Goal: Communication & Community: Answer question/provide support

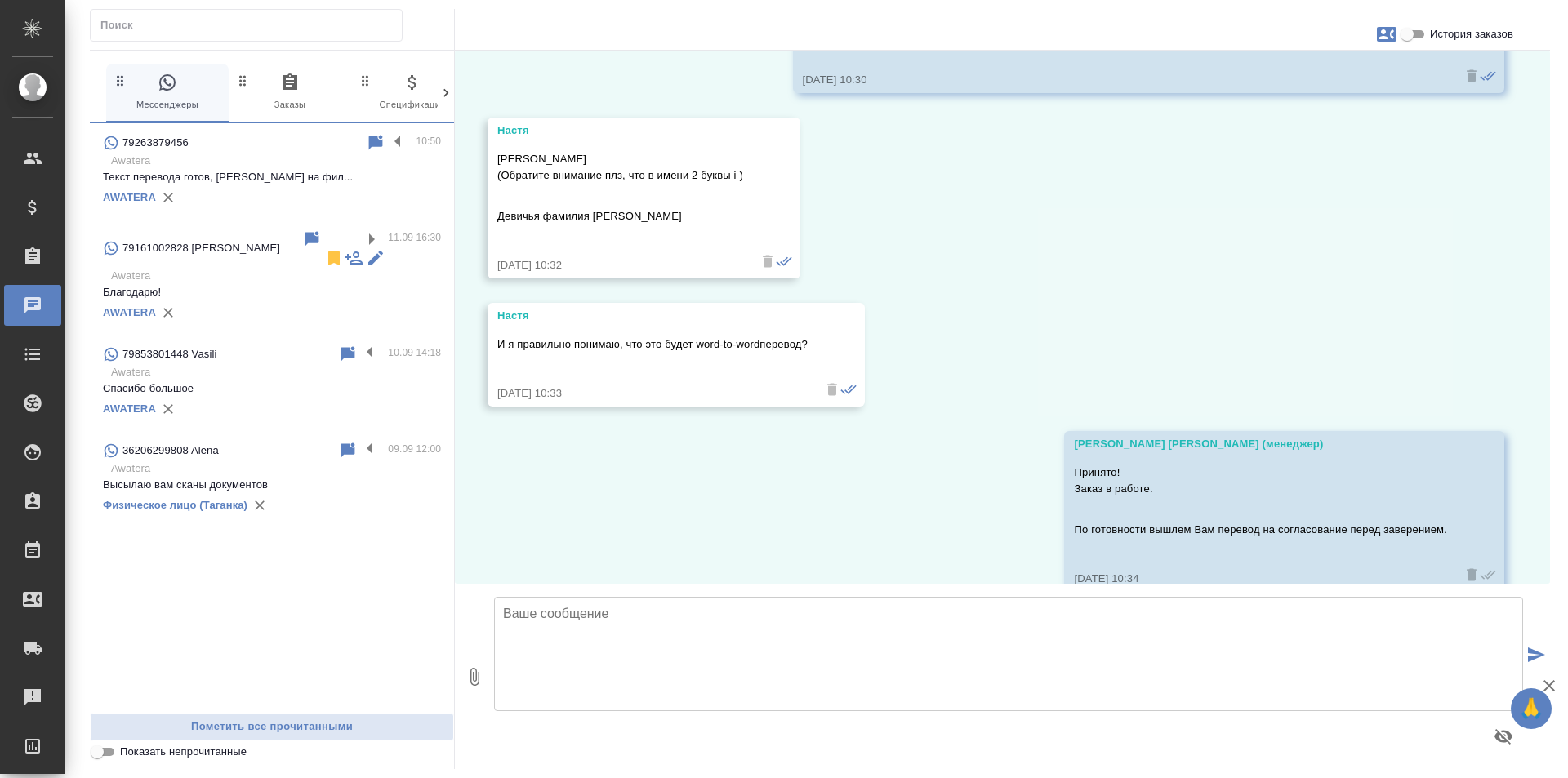
scroll to position [5129, 0]
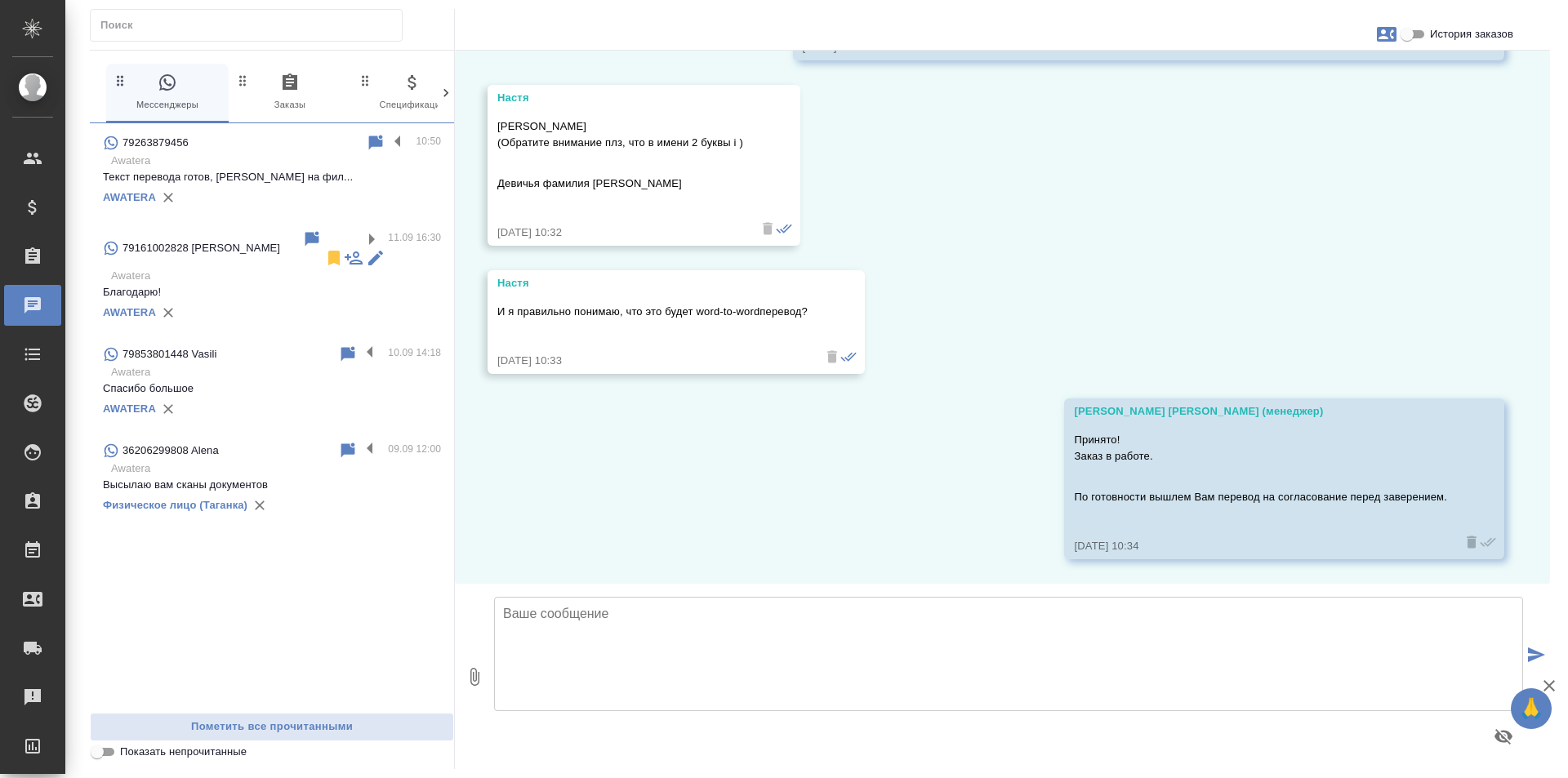
click at [378, 561] on div "79263879456 10:50 Awatera Текст перевода готов, ожидаем Вас на фил... AWATERA 7…" at bounding box center [272, 418] width 364 height 589
click at [335, 150] on div "79263879456" at bounding box center [234, 143] width 263 height 19
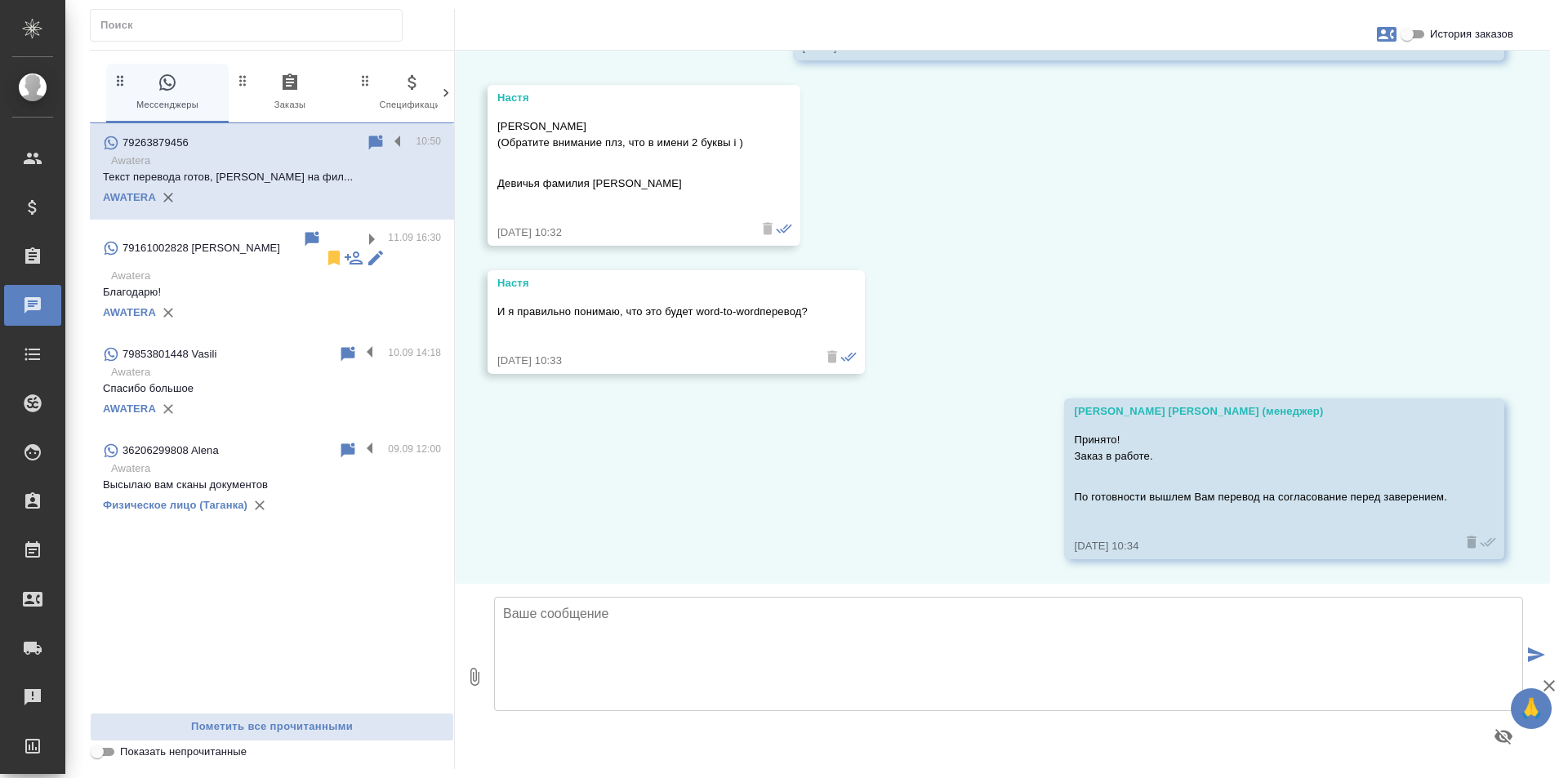
scroll to position [0, 0]
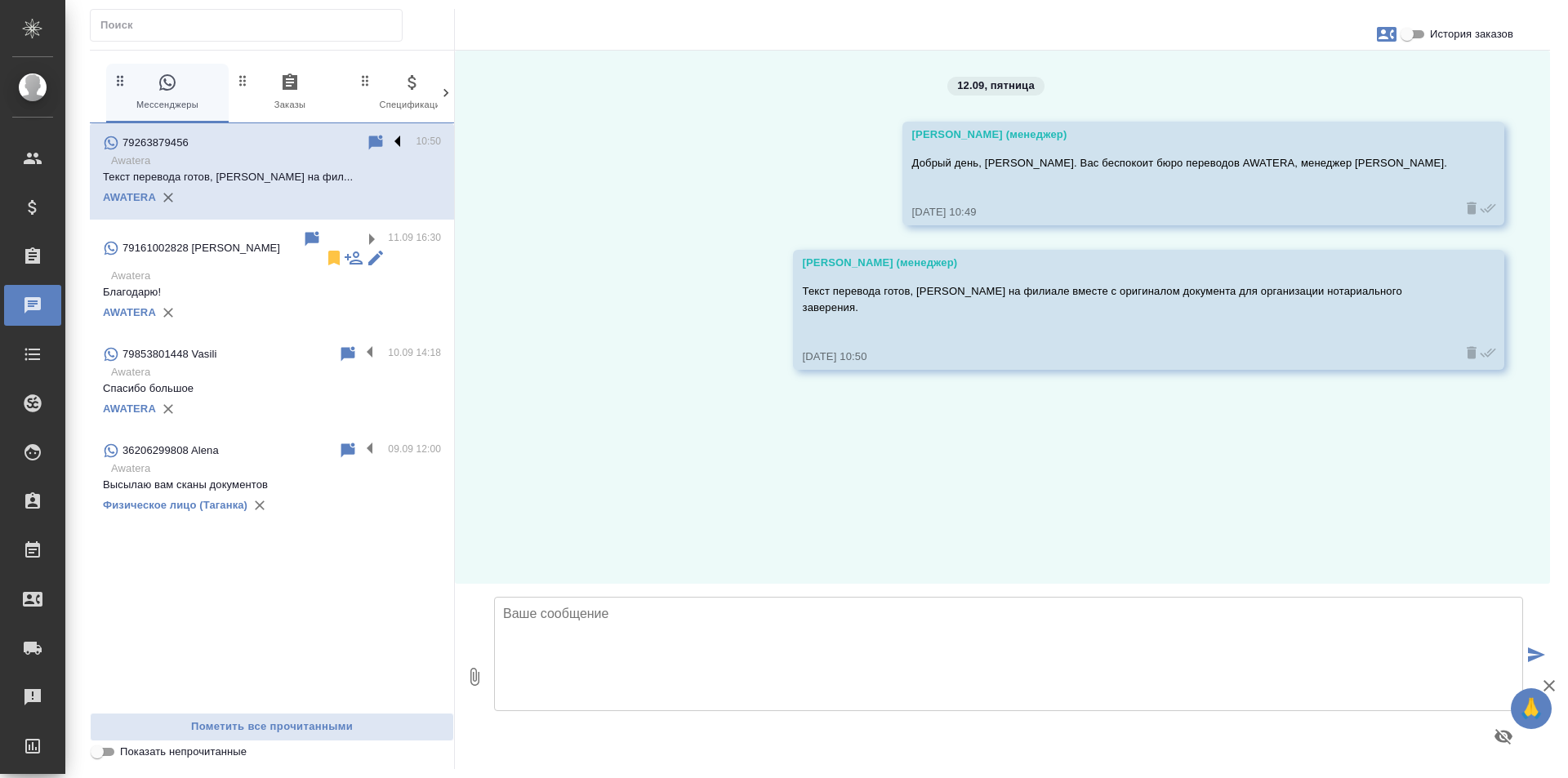
click at [394, 143] on label at bounding box center [402, 143] width 28 height 19
click at [0, 0] on input "checkbox" at bounding box center [0, 0] width 0 height 0
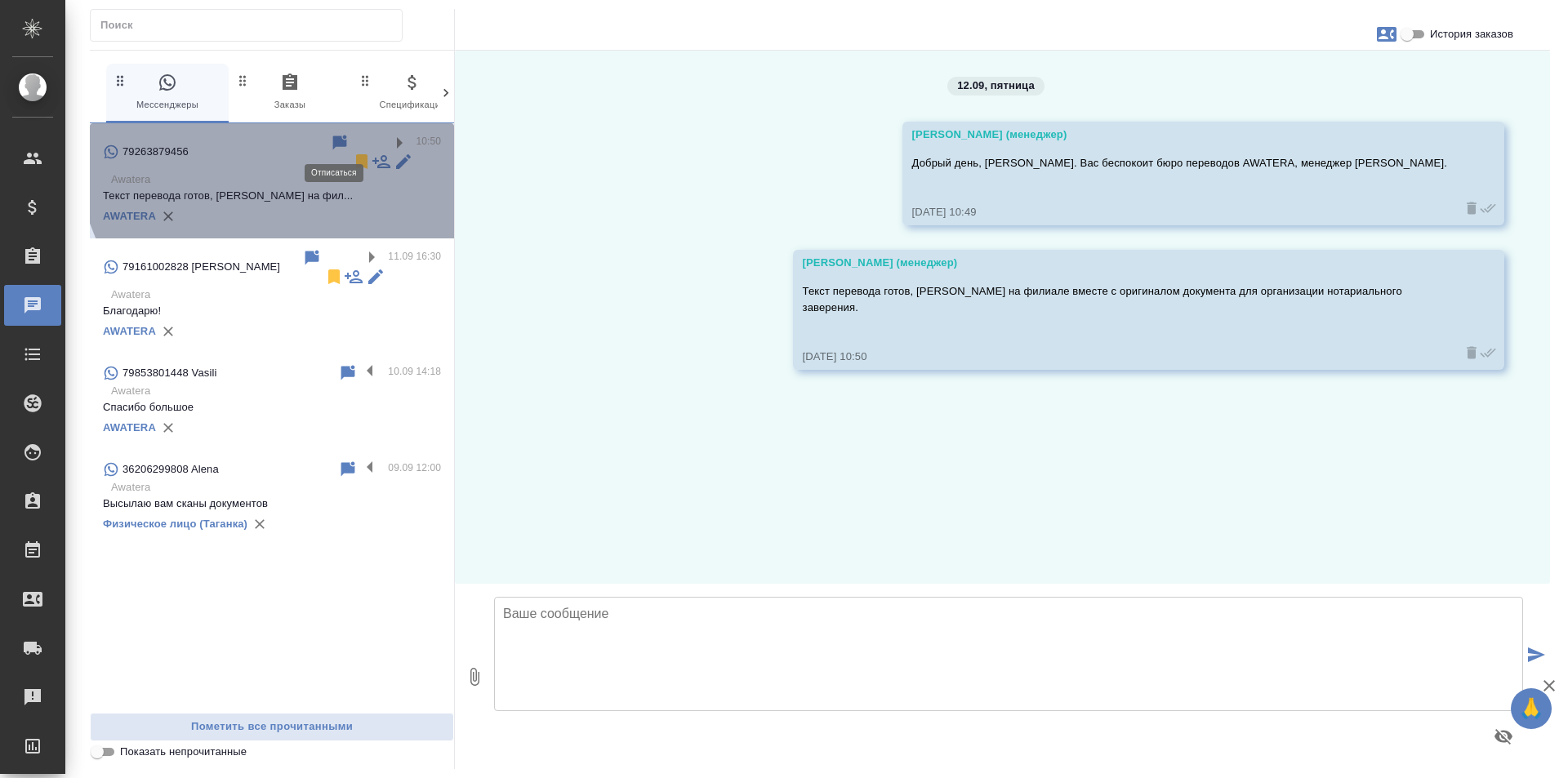
click at [356, 154] on icon at bounding box center [361, 161] width 12 height 14
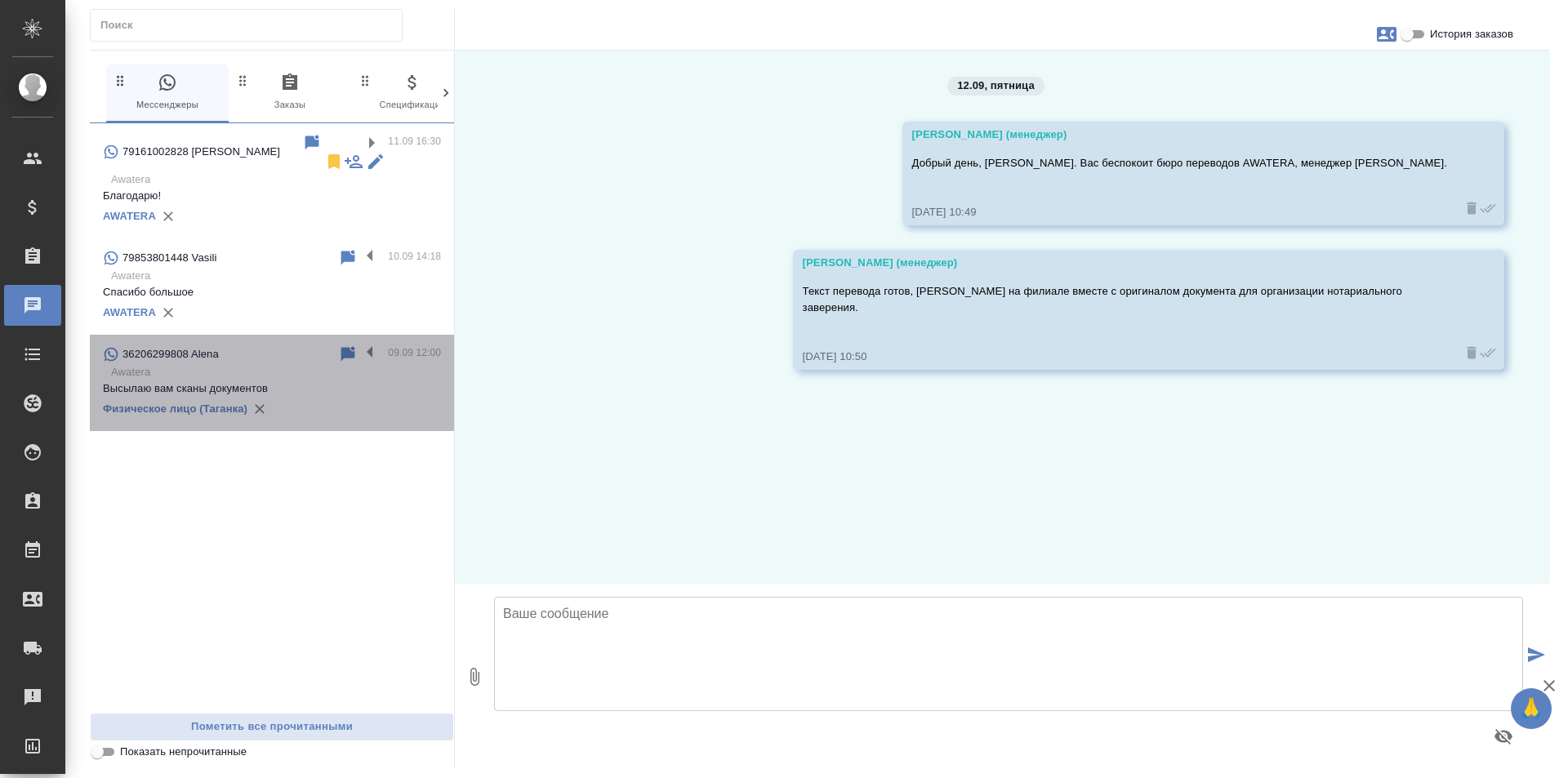
click at [408, 397] on div "Физическое лицо (Таганка)" at bounding box center [271, 409] width 338 height 25
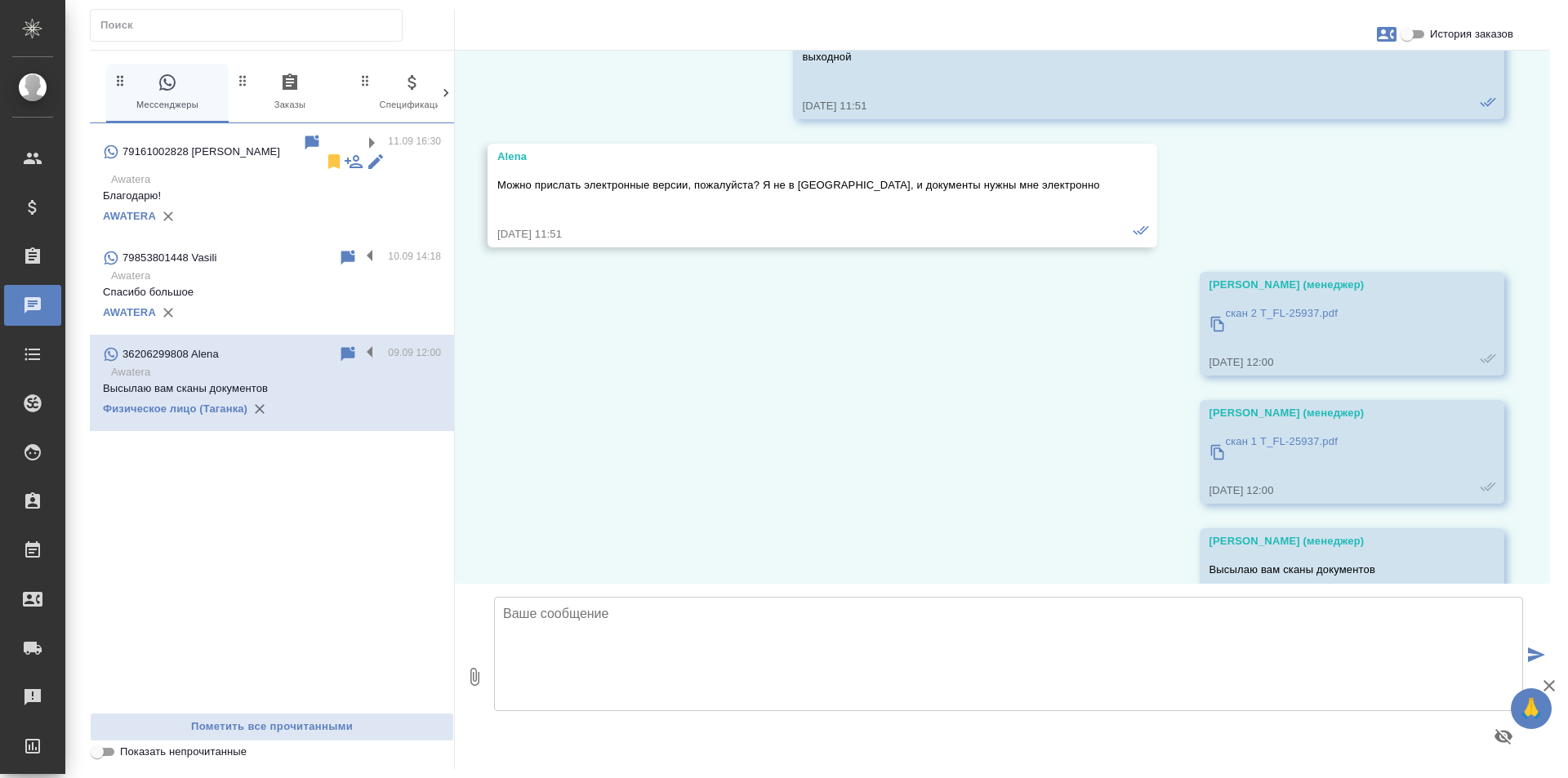
scroll to position [19731, 0]
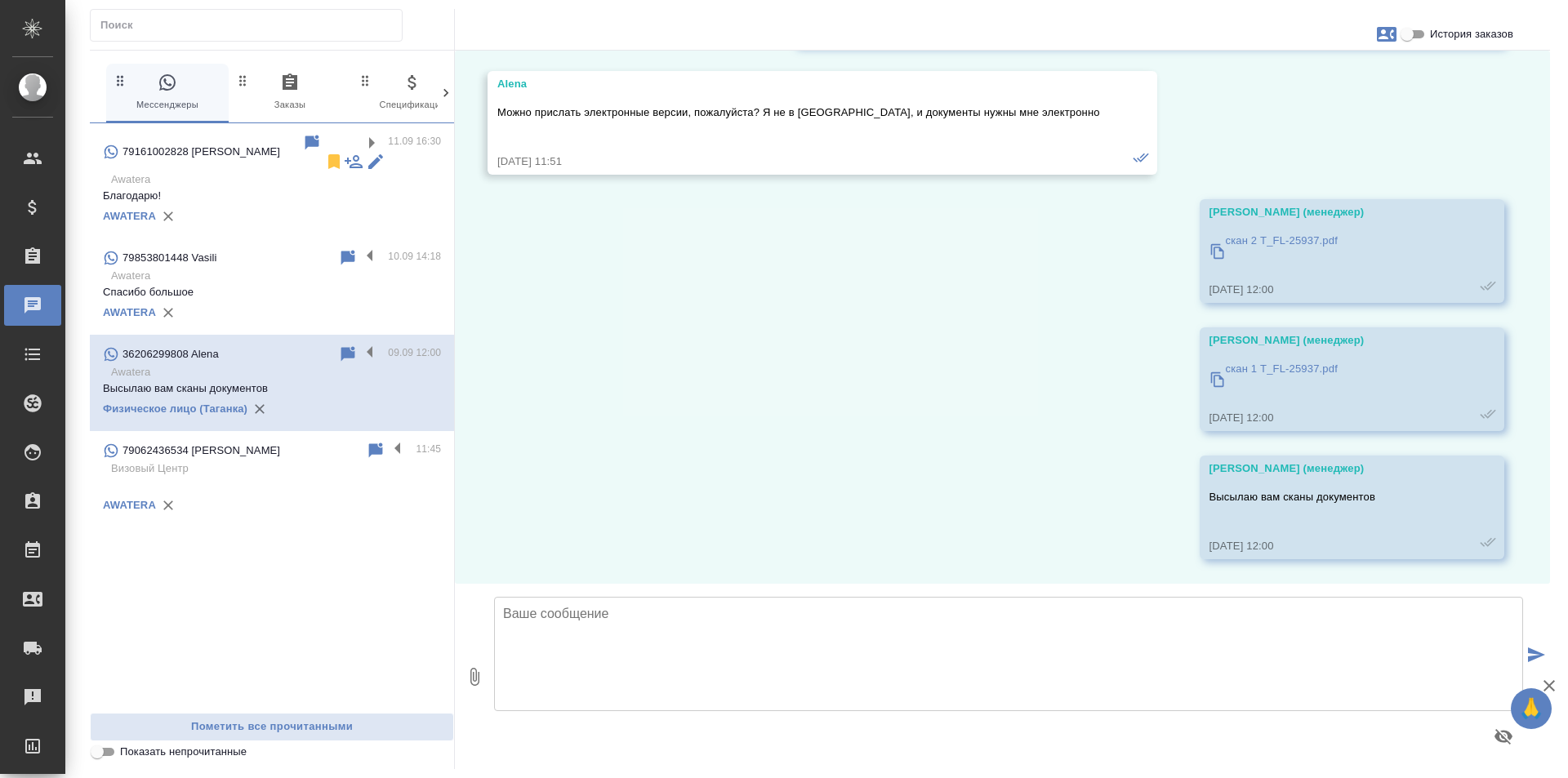
click at [344, 188] on p "Благодарю!" at bounding box center [271, 195] width 338 height 16
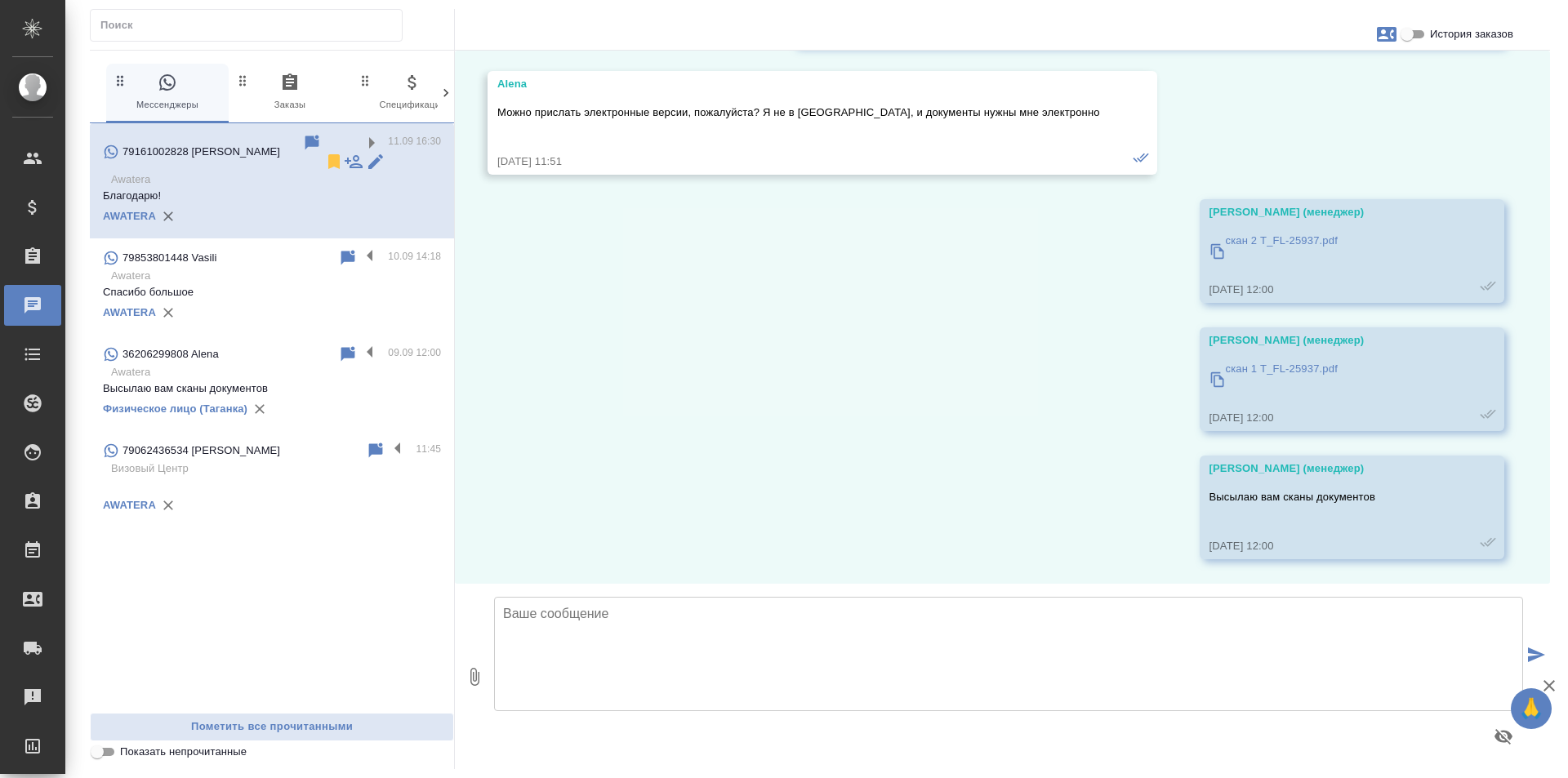
scroll to position [51, 0]
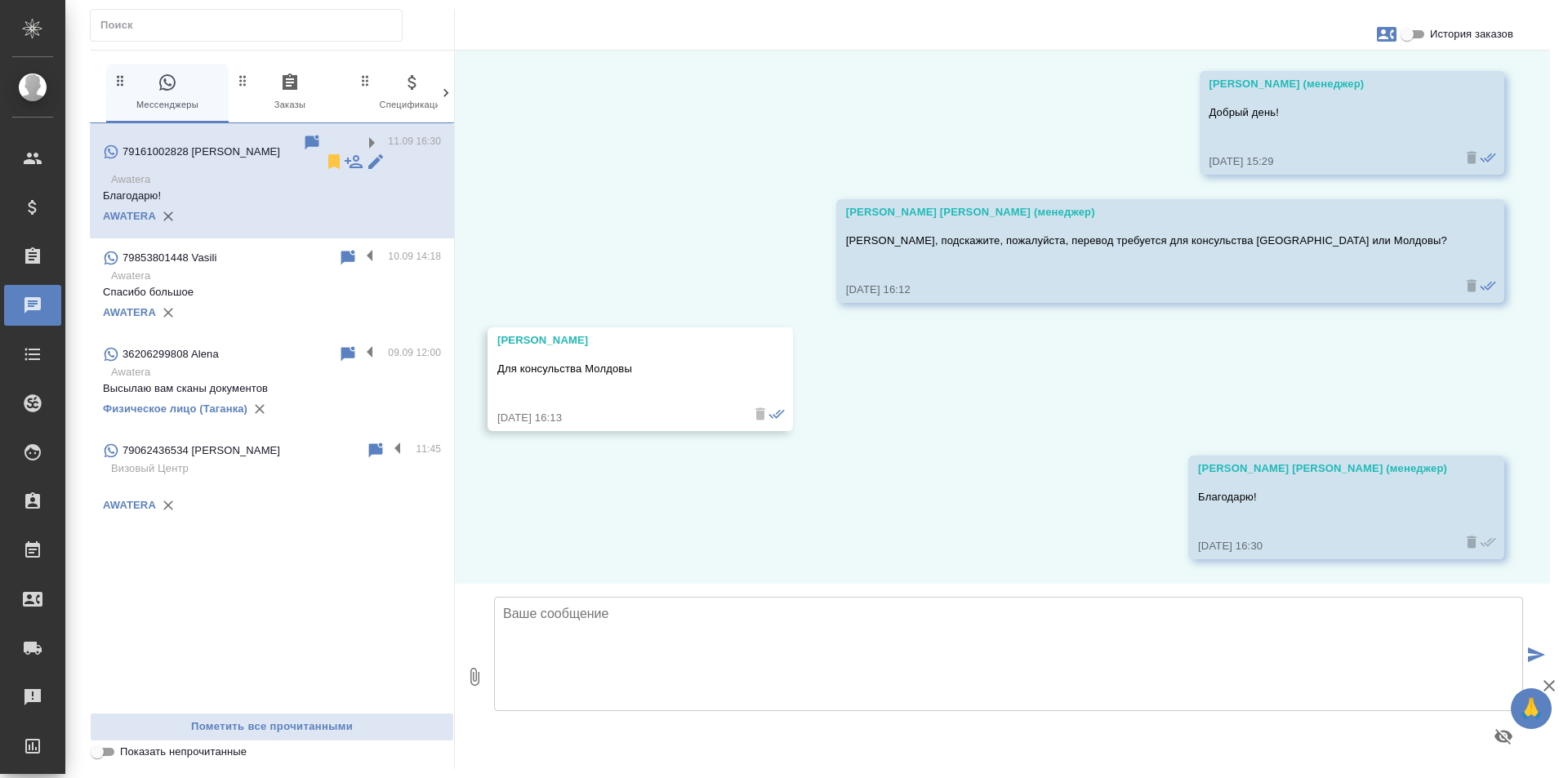
click at [338, 300] on div "AWATERA" at bounding box center [271, 312] width 338 height 25
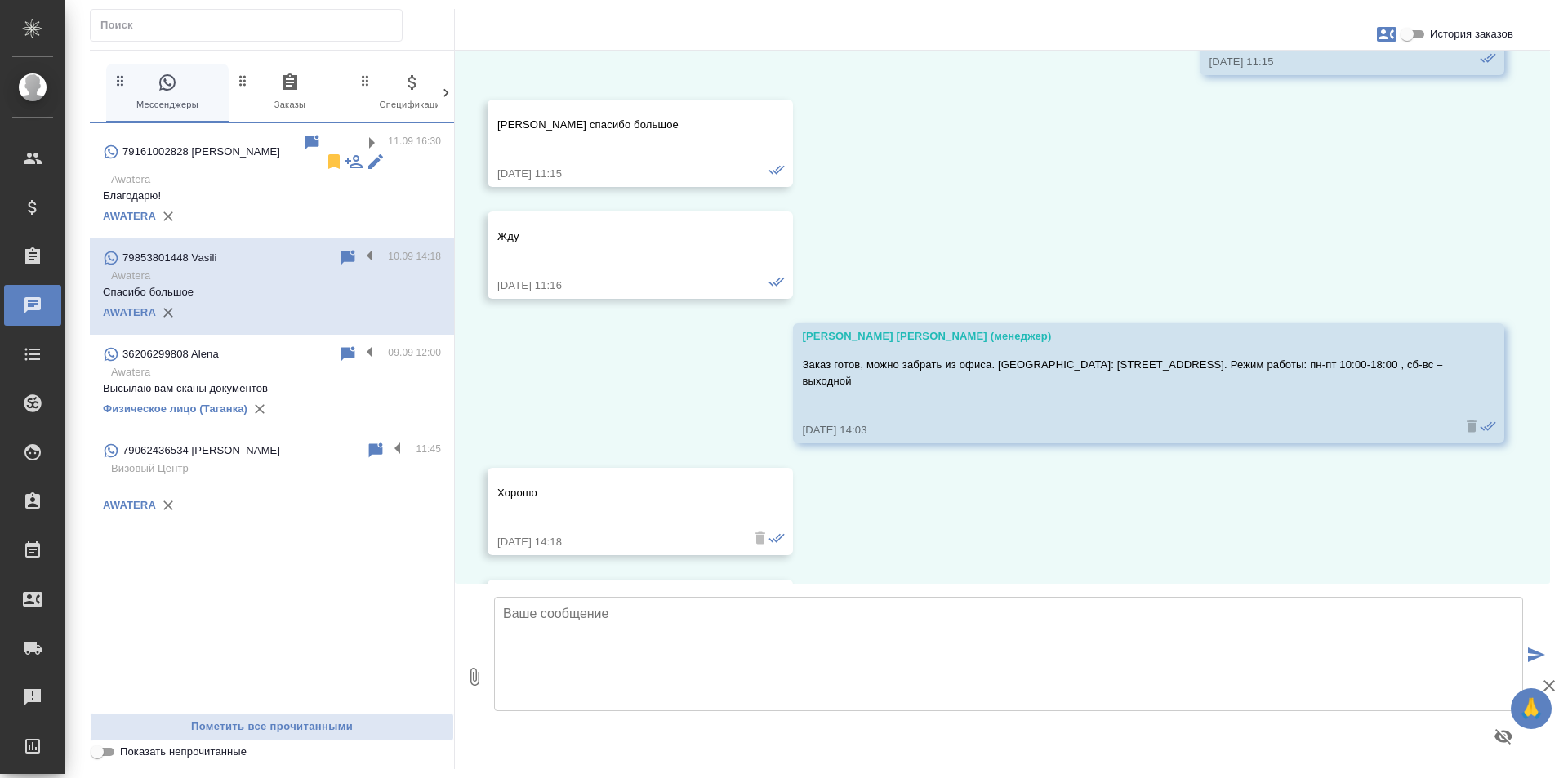
scroll to position [20571, 0]
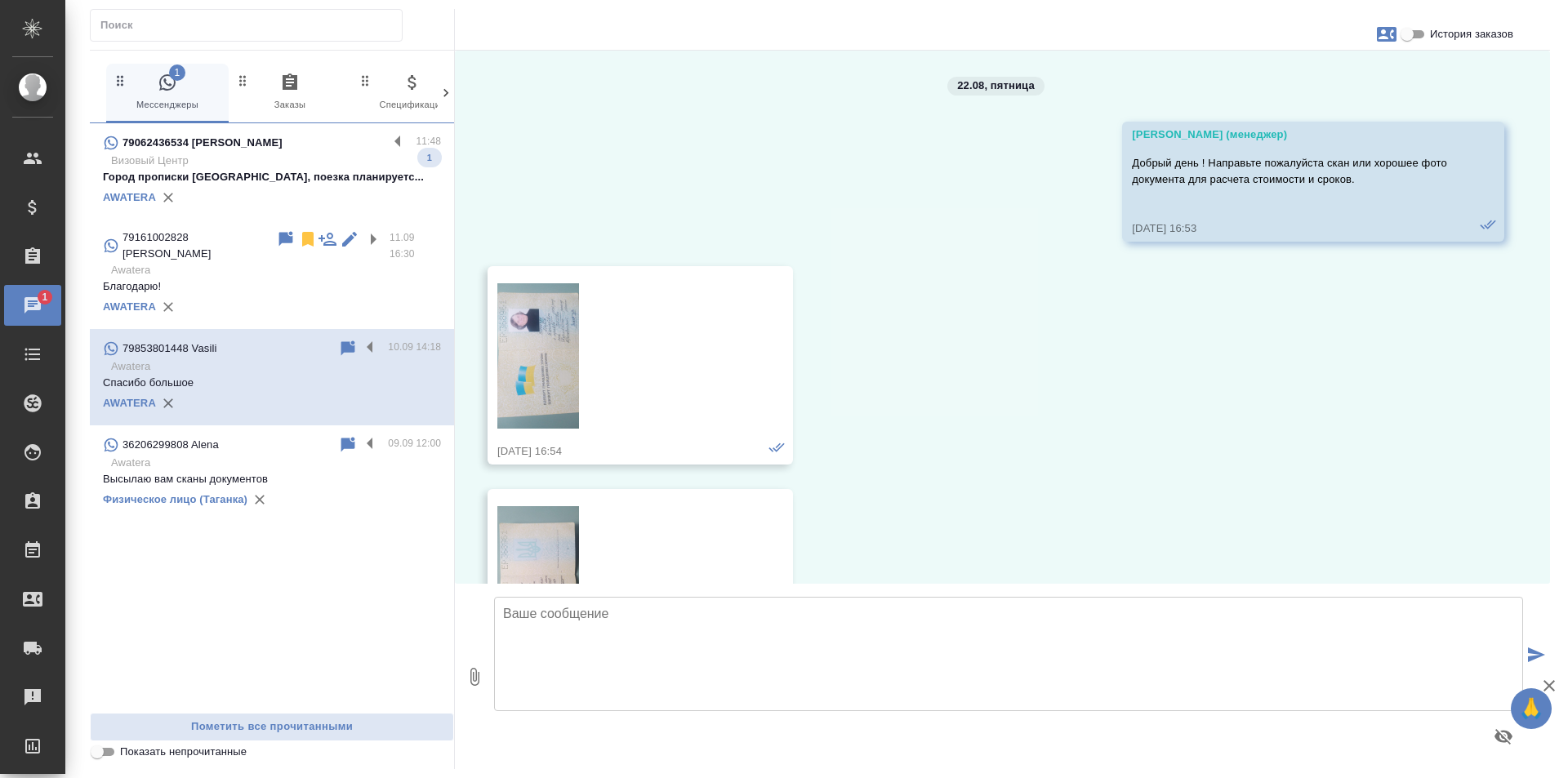
scroll to position [20571, 0]
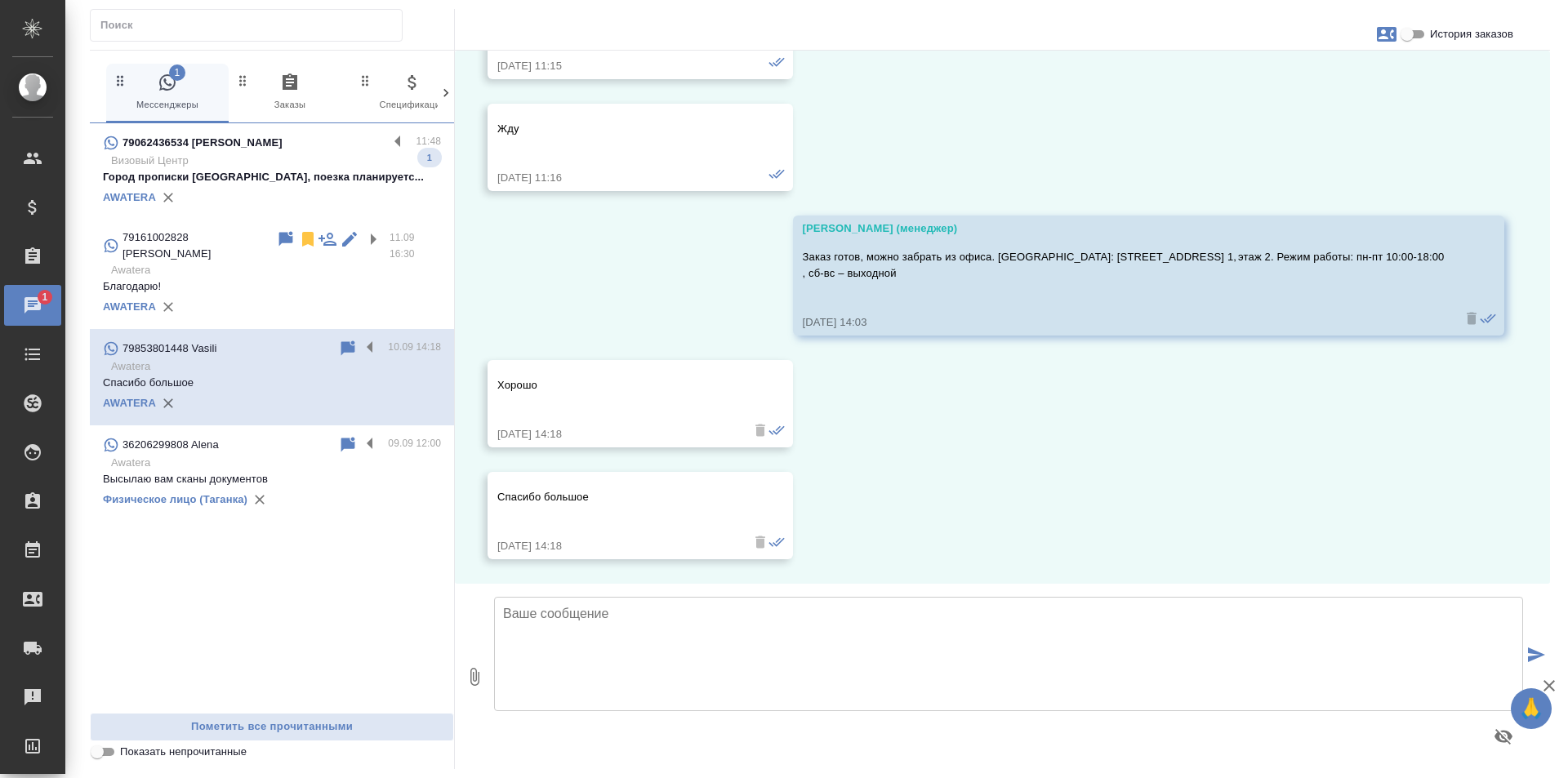
click at [391, 131] on div "79062436534 Александр Попов 11:48 Визовый Центр Город прописки москва, поезка п…" at bounding box center [272, 172] width 364 height 97
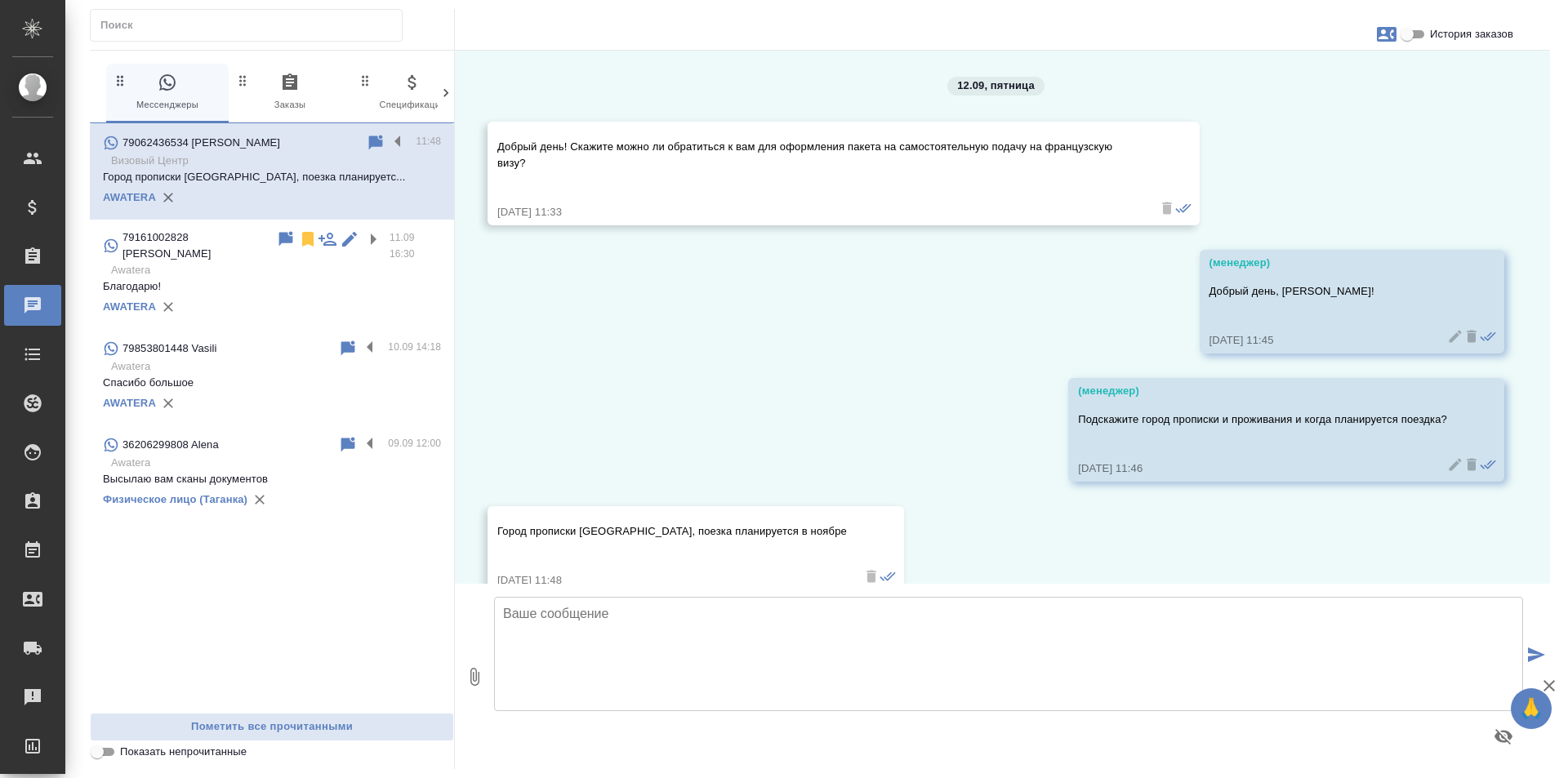
scroll to position [34, 0]
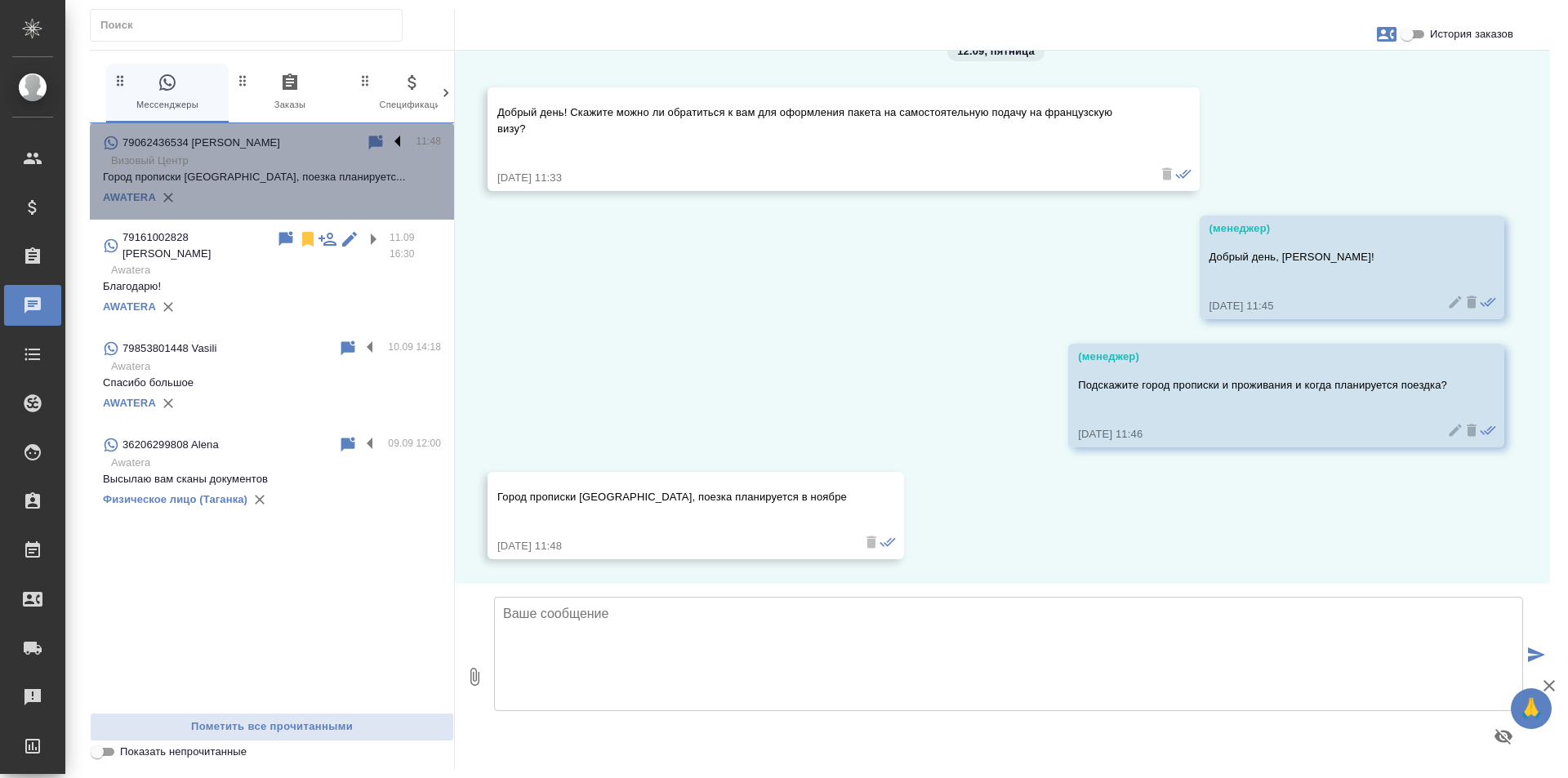
click at [404, 141] on label at bounding box center [402, 143] width 28 height 19
click at [0, 0] on input "checkbox" at bounding box center [0, 0] width 0 height 0
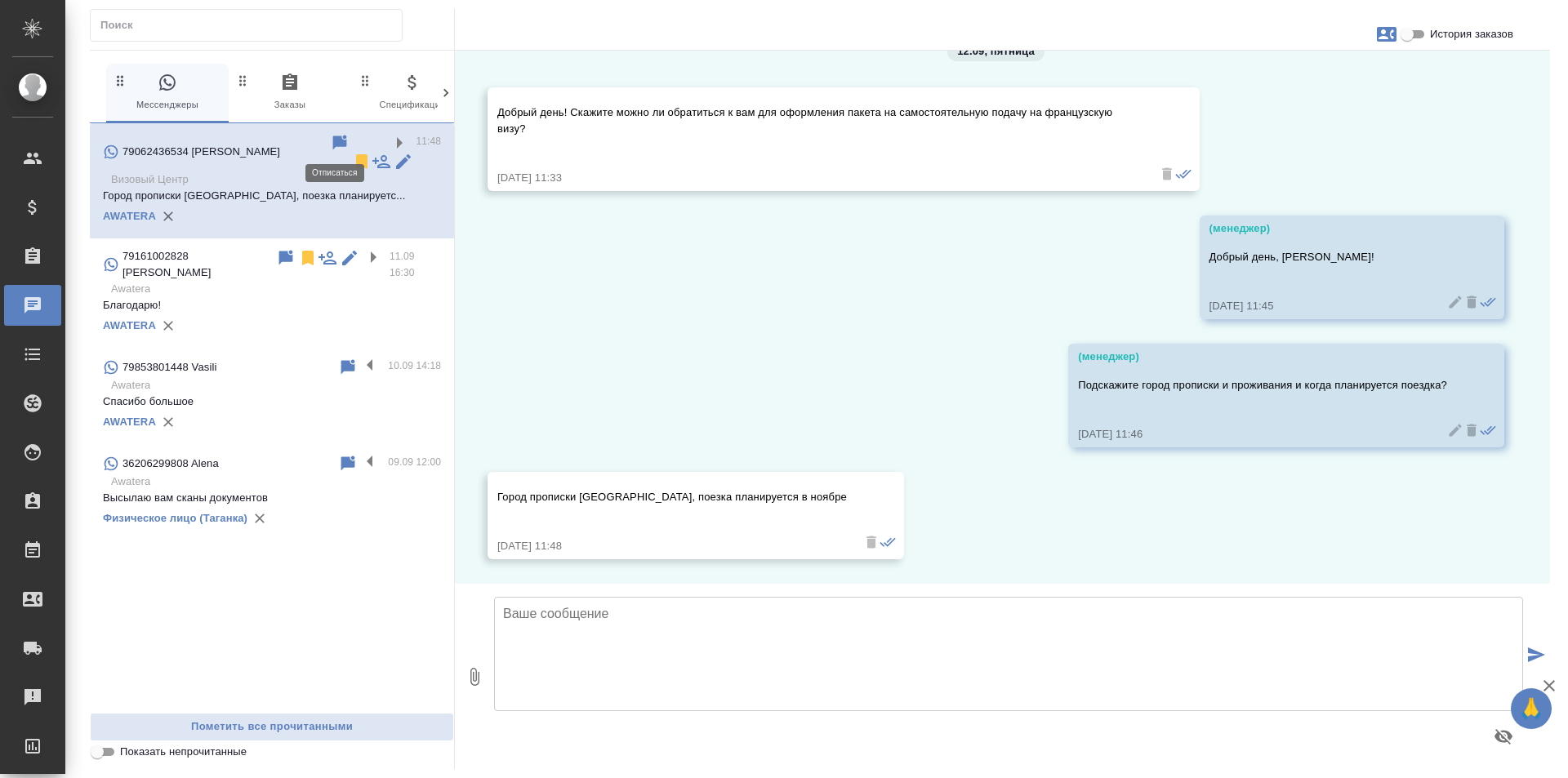
click at [356, 154] on icon at bounding box center [361, 161] width 12 height 14
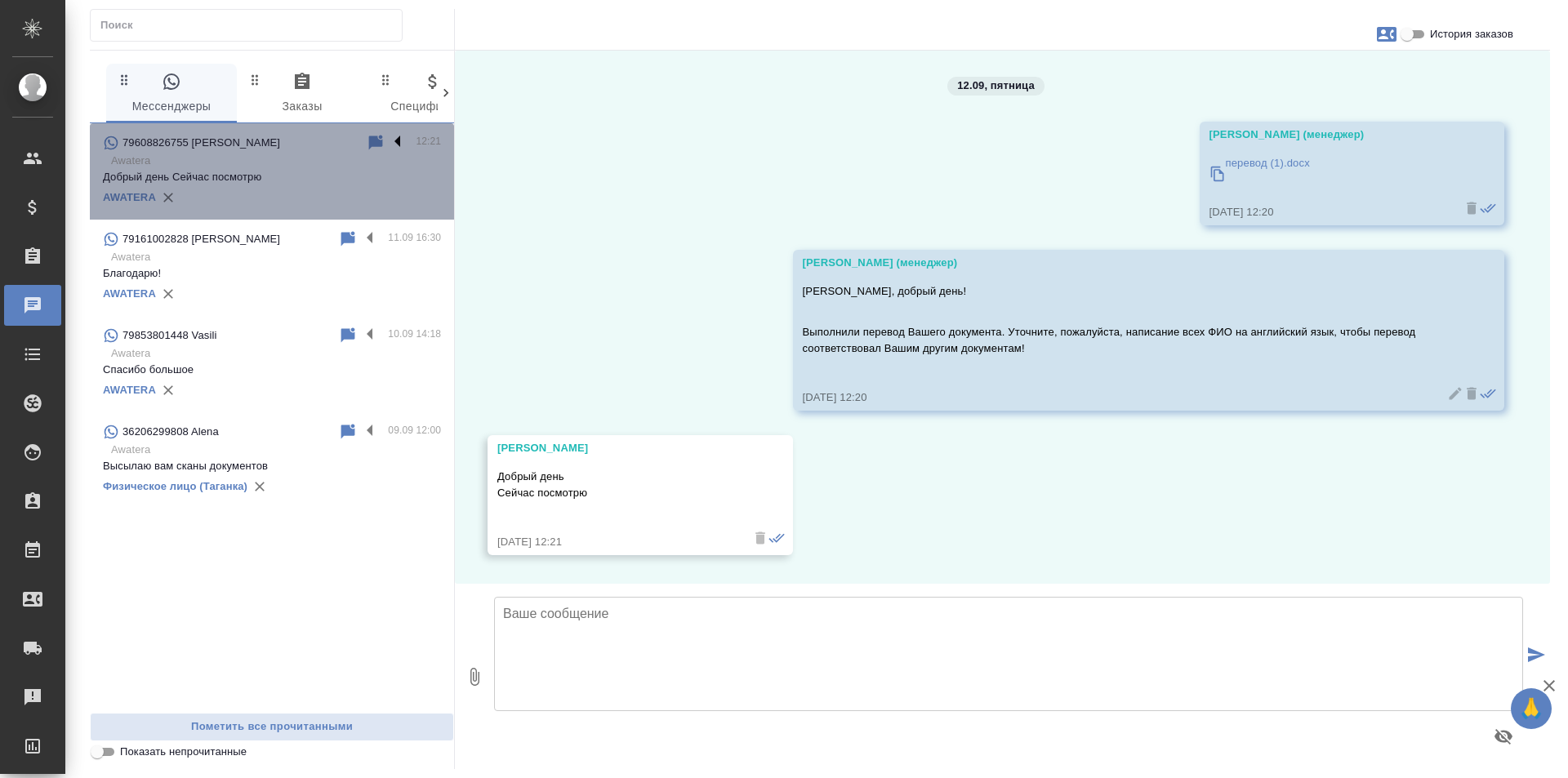
click at [402, 135] on label at bounding box center [402, 143] width 28 height 19
click at [0, 0] on input "checkbox" at bounding box center [0, 0] width 0 height 0
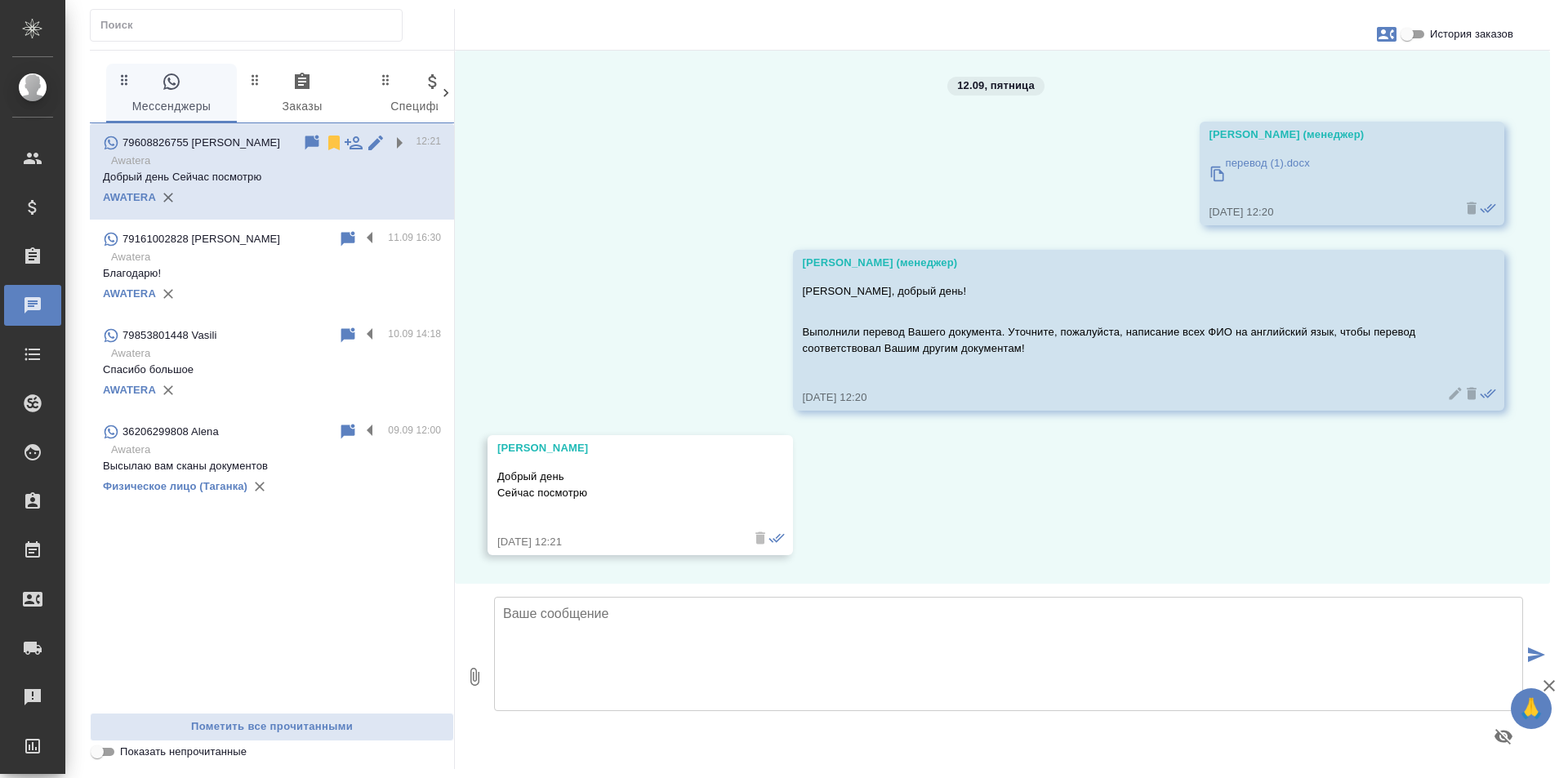
click at [328, 135] on icon at bounding box center [334, 143] width 19 height 19
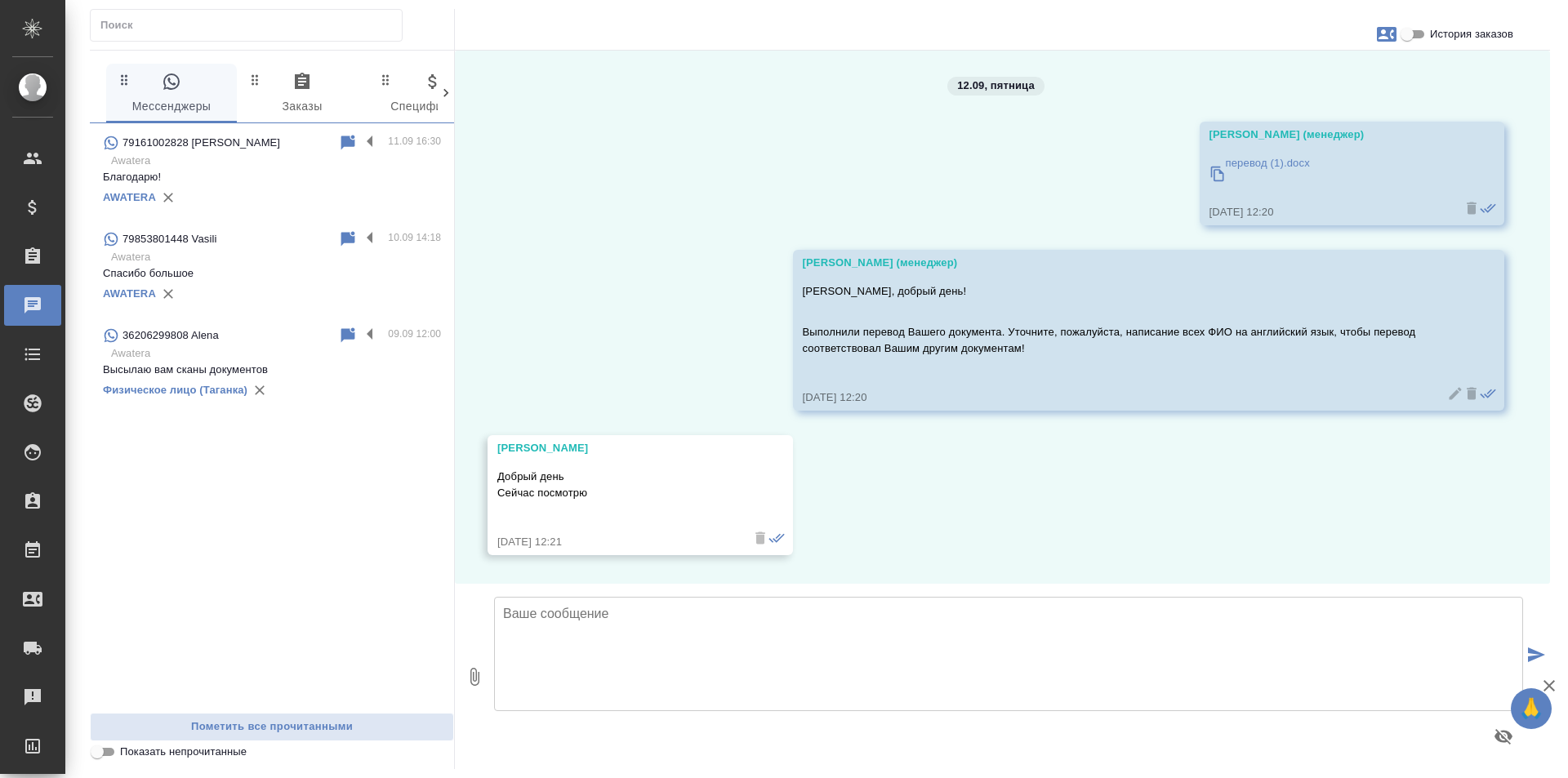
click at [354, 576] on div "79161002828 Евгений 11.09 16:30 Awatera Благодарю! AWATERA 79853801448 Vasili 1…" at bounding box center [272, 418] width 364 height 589
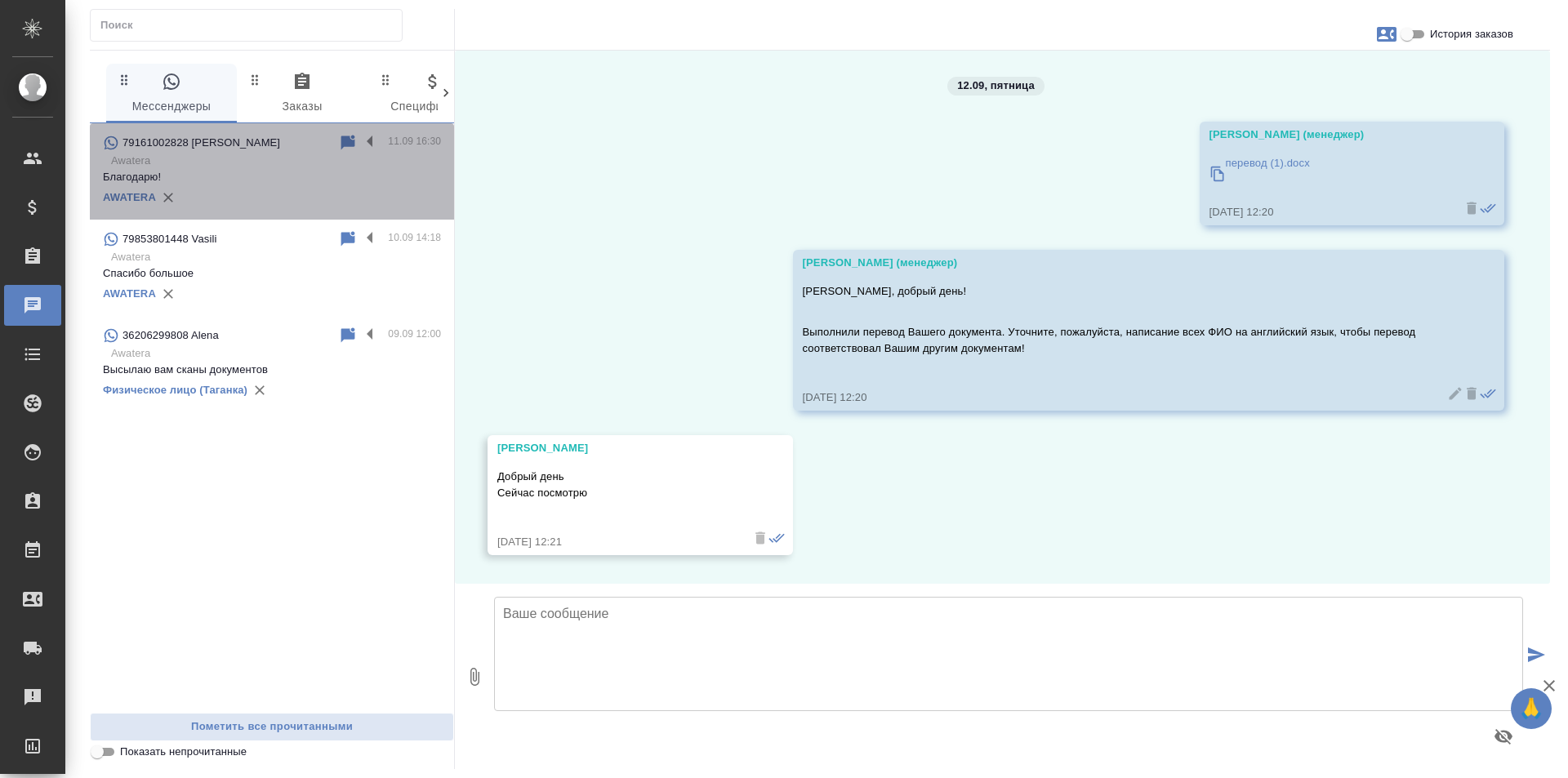
click at [312, 201] on div "AWATERA" at bounding box center [271, 197] width 338 height 25
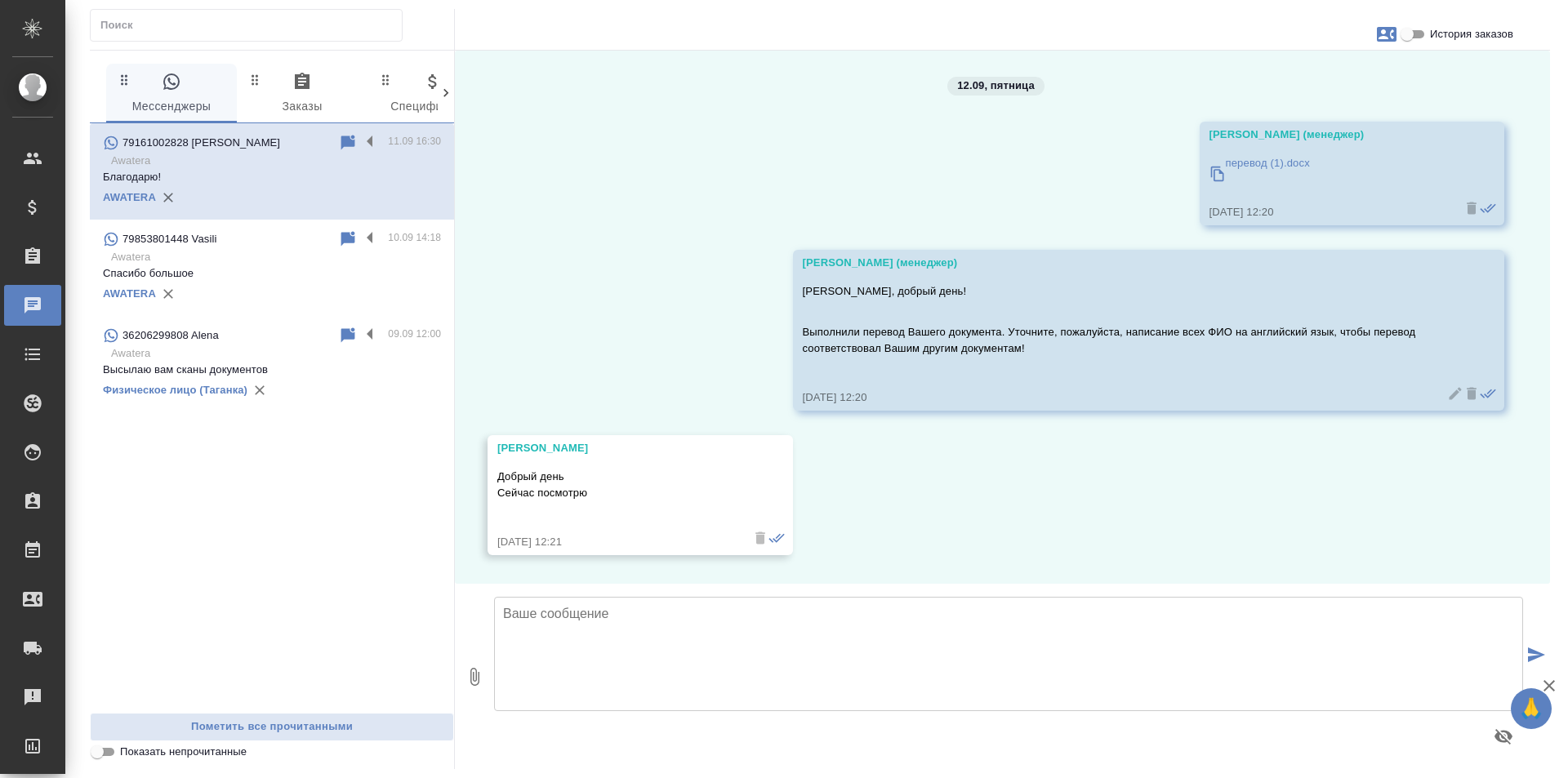
scroll to position [51, 0]
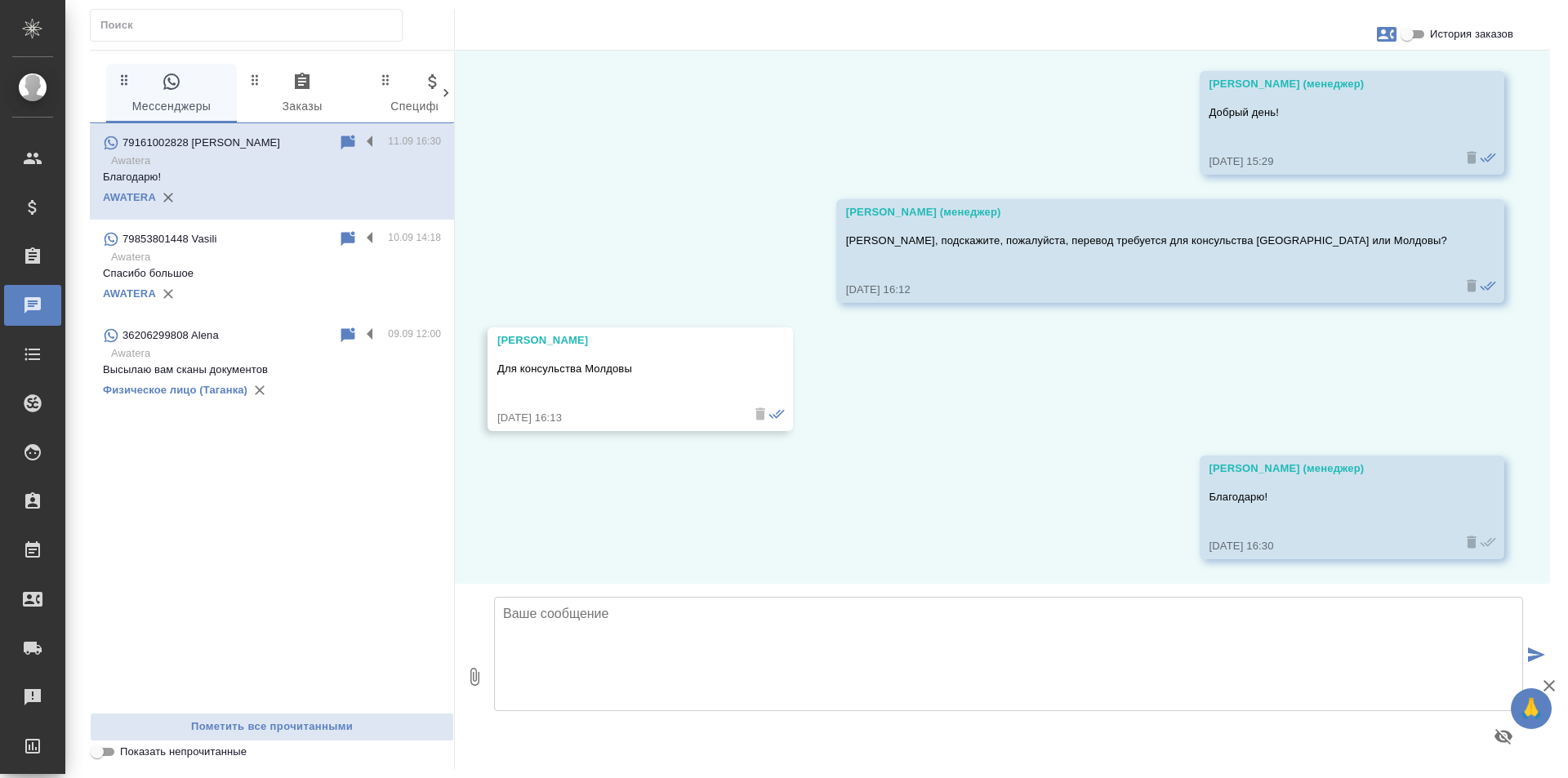
click at [289, 263] on p "Awatera" at bounding box center [276, 257] width 330 height 16
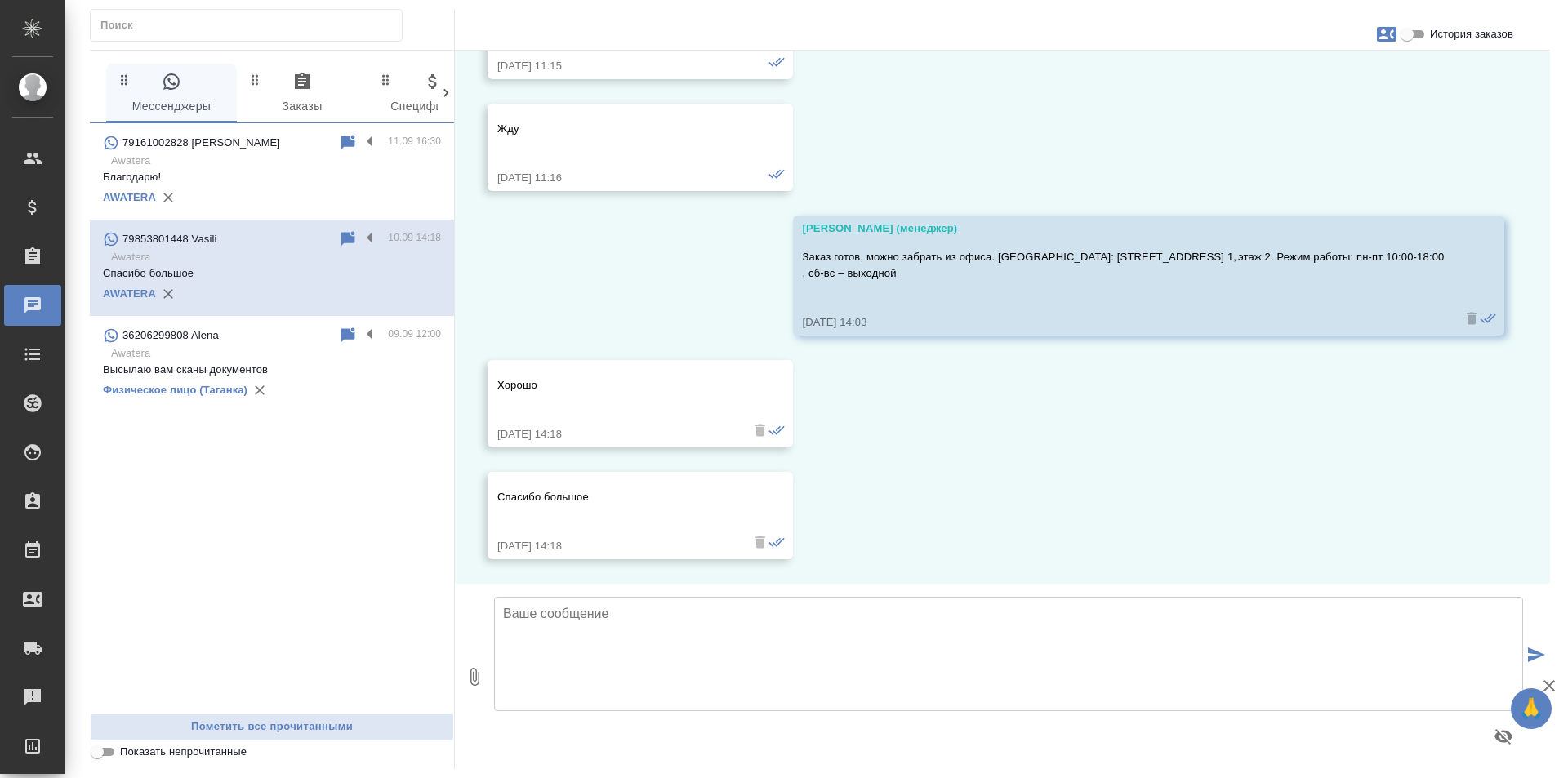
scroll to position [20571, 0]
